Goal: Navigation & Orientation: Find specific page/section

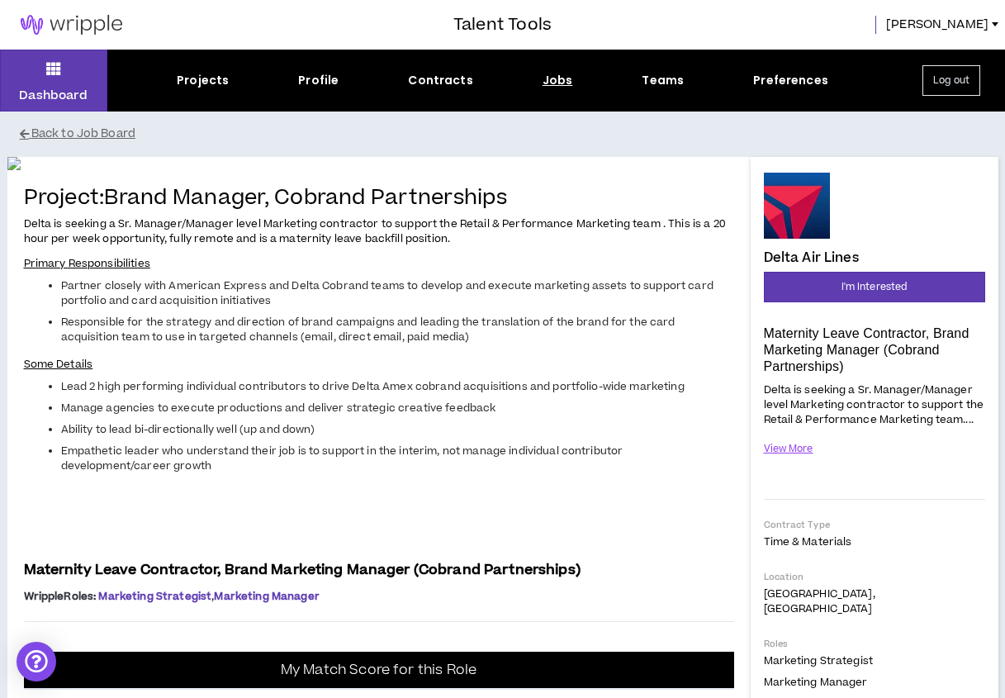
scroll to position [460, 0]
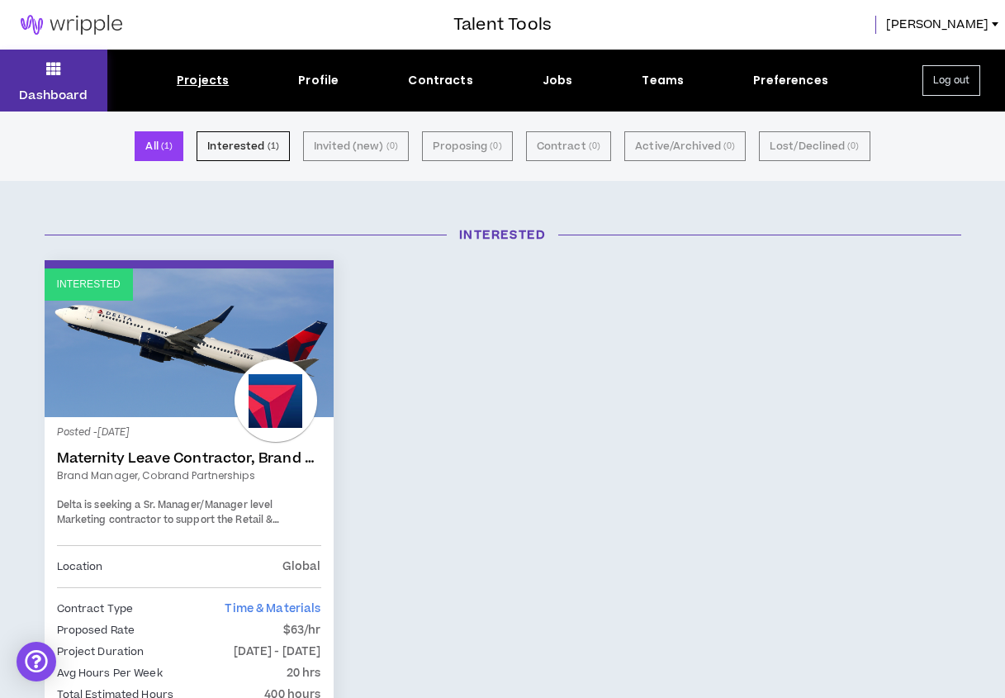
click at [48, 64] on icon at bounding box center [53, 68] width 15 height 23
